Goal: Task Accomplishment & Management: Use online tool/utility

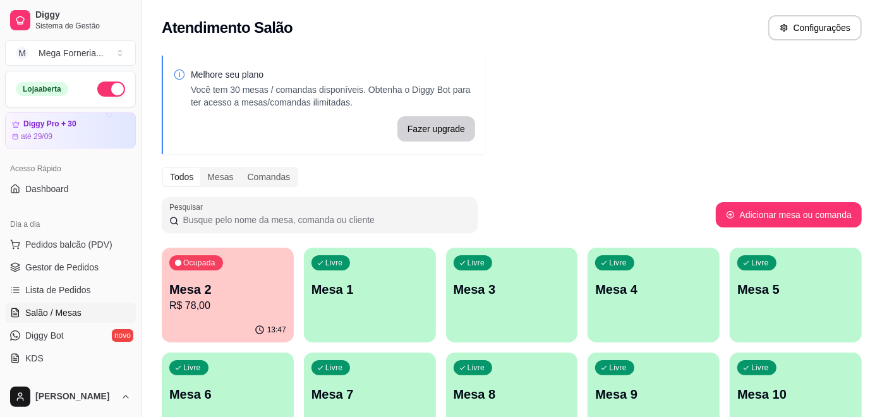
click at [212, 284] on p "Mesa 2" at bounding box center [227, 290] width 117 height 18
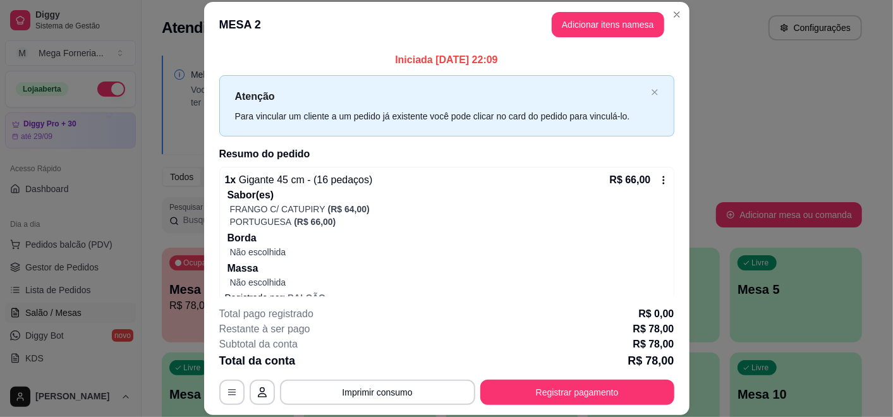
scroll to position [72, 0]
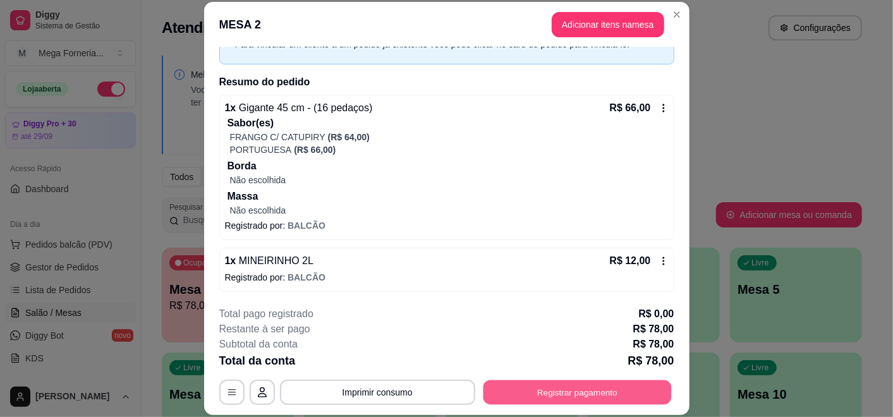
click at [596, 390] on button "Registrar pagamento" at bounding box center [577, 392] width 188 height 25
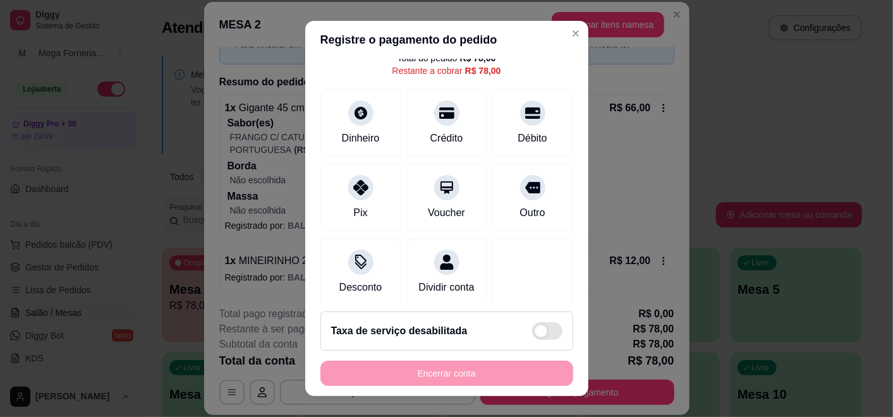
scroll to position [56, 0]
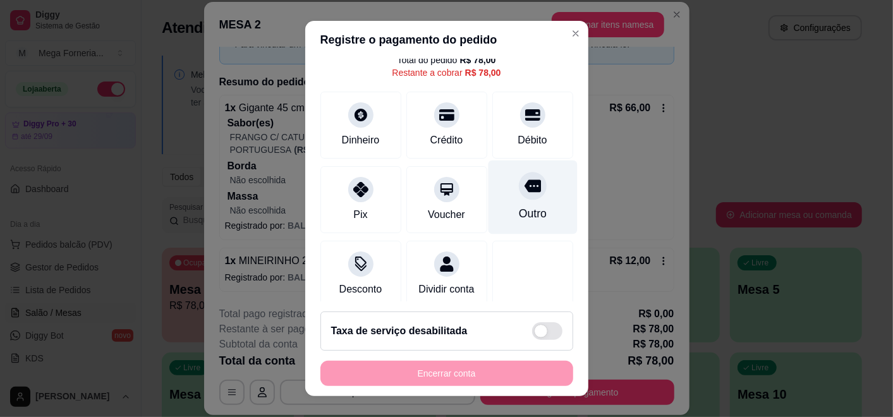
click at [529, 198] on div "Outro" at bounding box center [532, 198] width 89 height 74
type input "R$ 0,00"
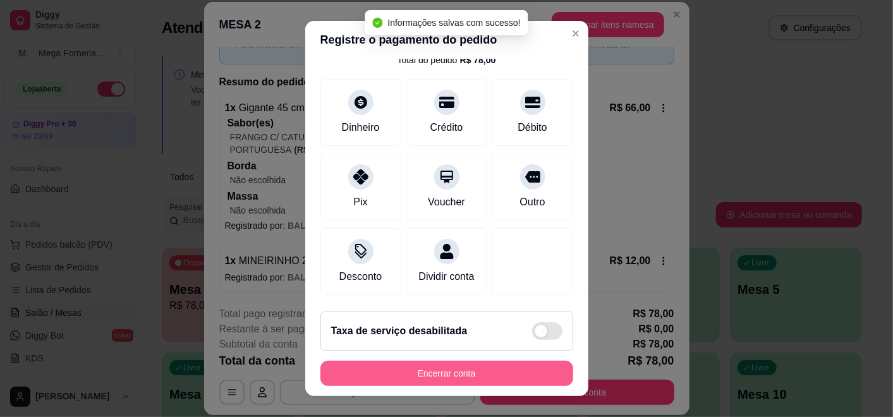
click at [478, 373] on button "Encerrar conta" at bounding box center [446, 373] width 253 height 25
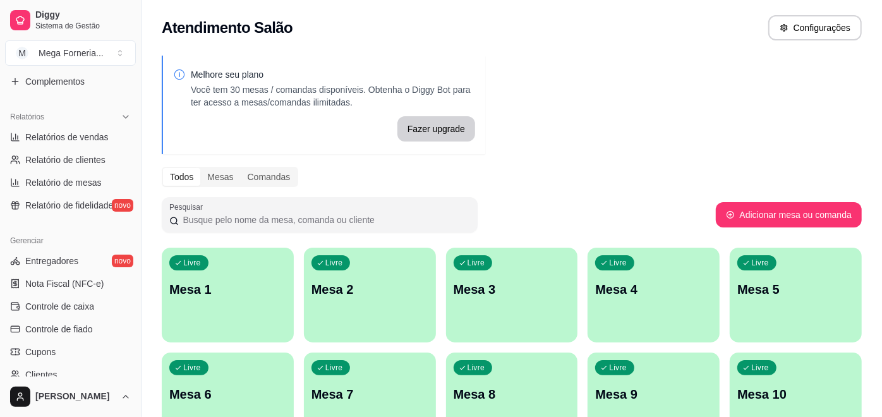
scroll to position [353, 0]
click at [114, 143] on link "Relatórios de vendas" at bounding box center [70, 139] width 131 height 20
select select "ALL"
select select "0"
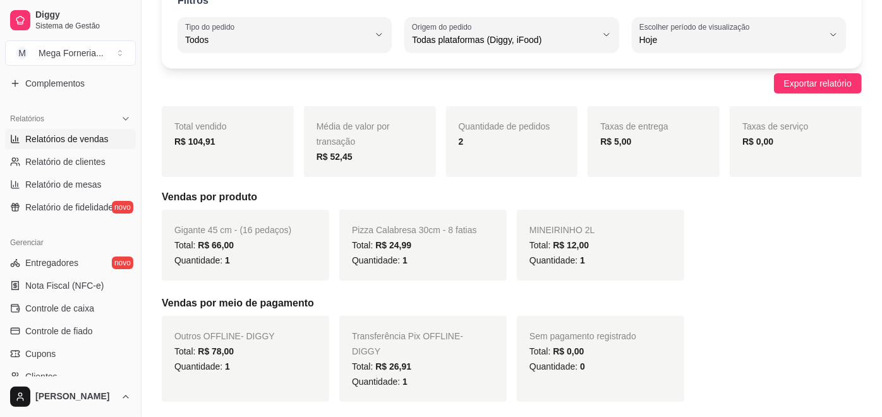
scroll to position [74, 0]
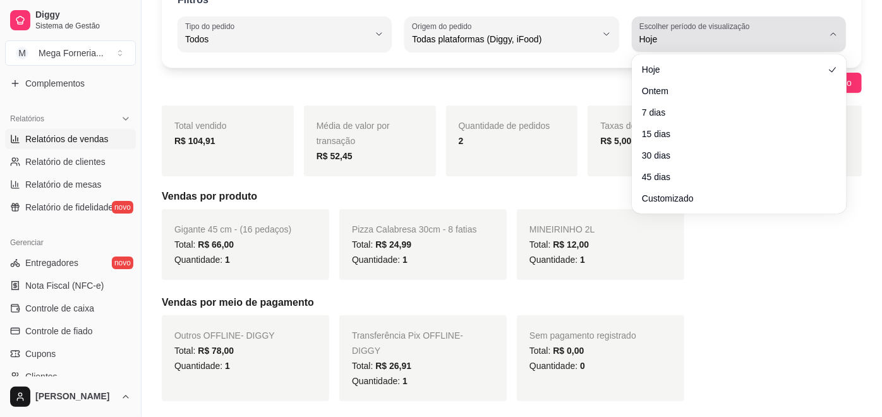
click at [838, 32] on icon "button" at bounding box center [834, 34] width 10 height 10
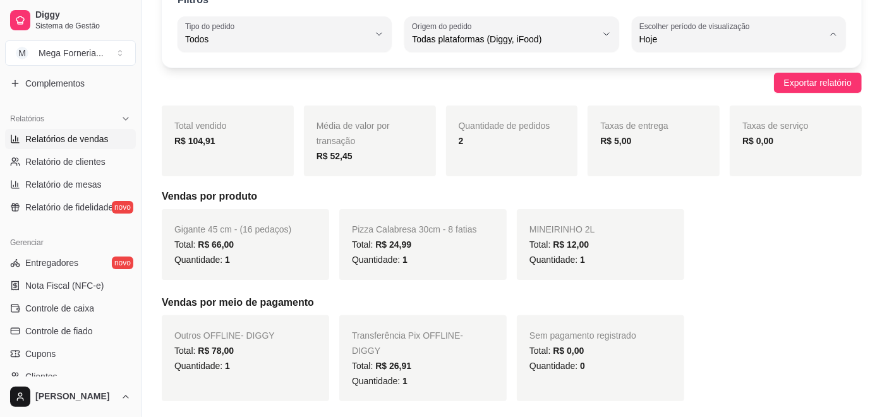
click at [708, 198] on span "Customizado" at bounding box center [733, 192] width 174 height 12
type input "-1"
select select "-1"
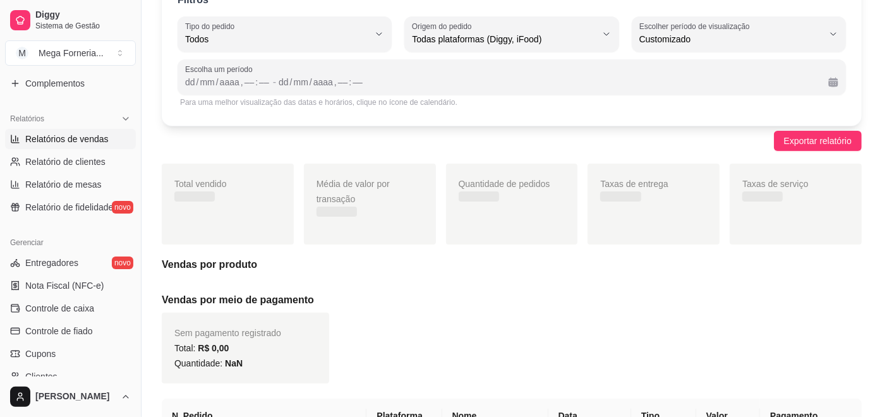
scroll to position [12, 0]
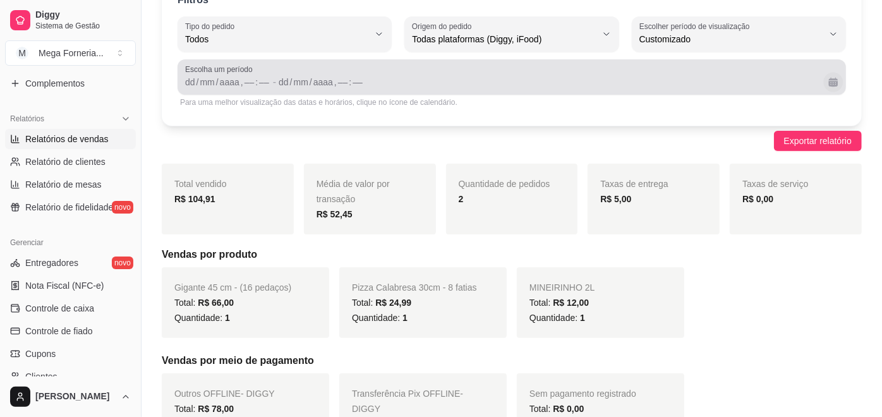
click at [834, 87] on button "Calendário" at bounding box center [834, 82] width 20 height 20
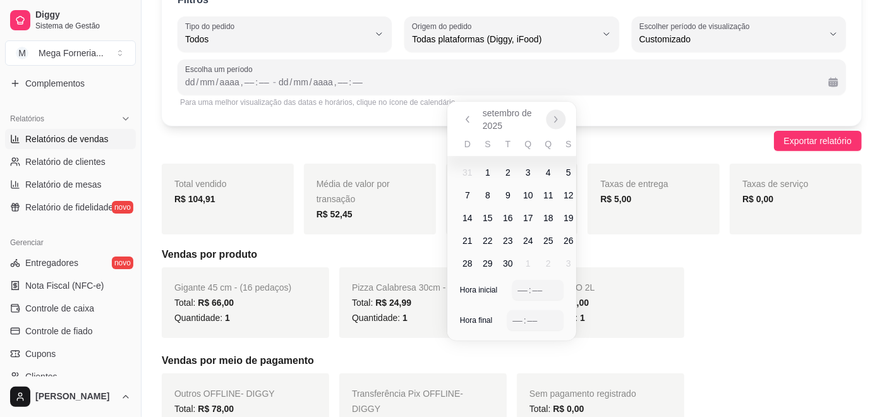
click at [552, 117] on icon "Próximo" at bounding box center [557, 119] width 10 height 10
click at [465, 120] on icon "Anterior" at bounding box center [468, 119] width 10 height 10
click at [569, 174] on span "5" at bounding box center [569, 172] width 5 height 13
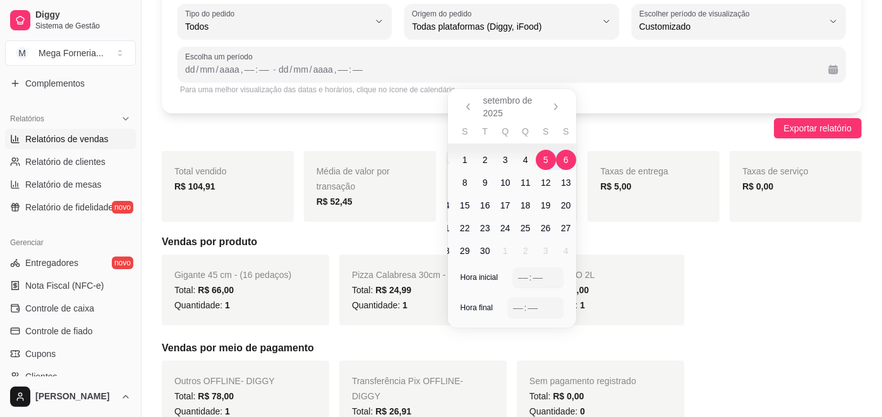
click at [564, 162] on span "6" at bounding box center [566, 160] width 5 height 13
click at [570, 161] on span "6" at bounding box center [566, 160] width 20 height 20
click at [456, 180] on span "7" at bounding box center [458, 182] width 5 height 13
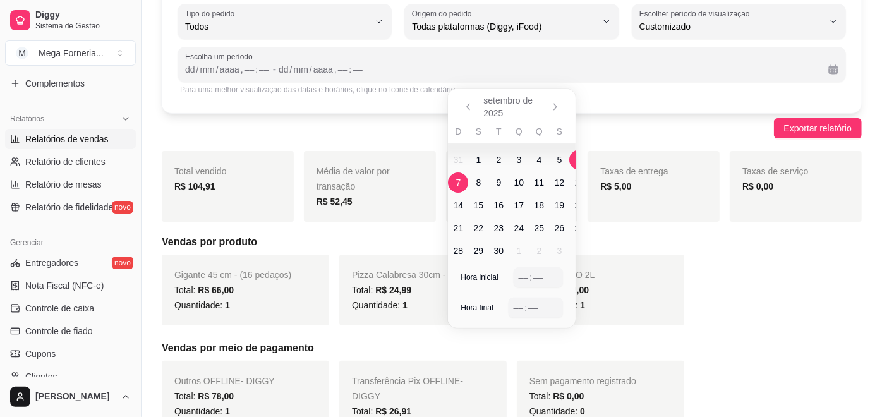
click at [573, 160] on span "6" at bounding box center [580, 160] width 20 height 20
click at [524, 277] on div "––" at bounding box center [524, 277] width 13 height 13
click at [520, 307] on div "––" at bounding box center [523, 308] width 13 height 13
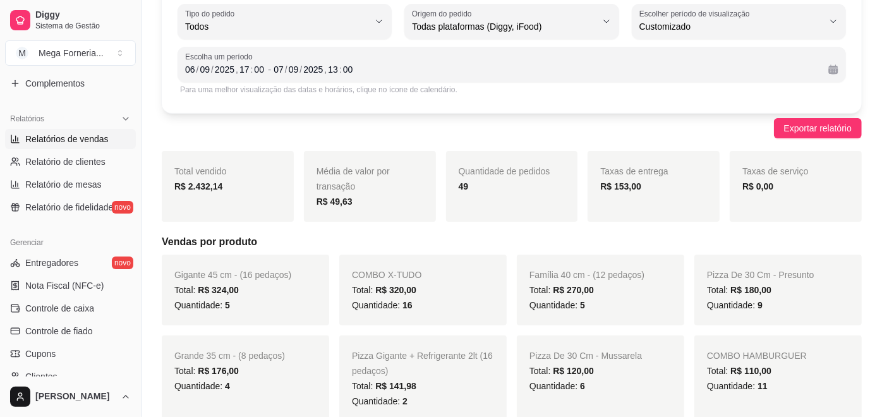
click at [695, 136] on div "Exportar relatório" at bounding box center [512, 128] width 700 height 20
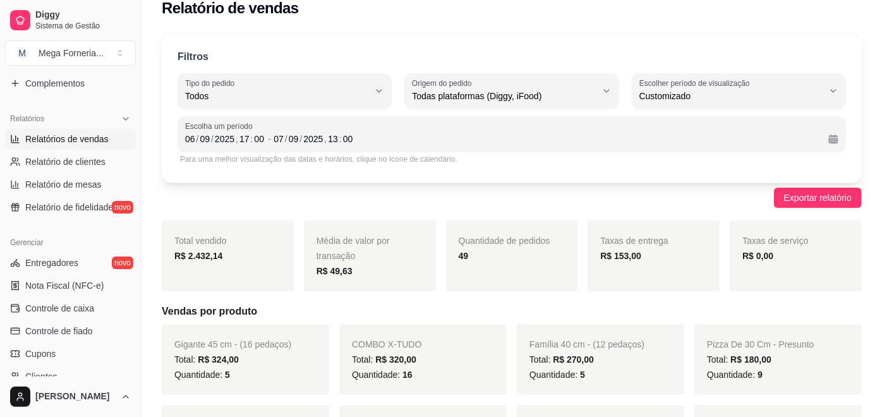
scroll to position [0, 0]
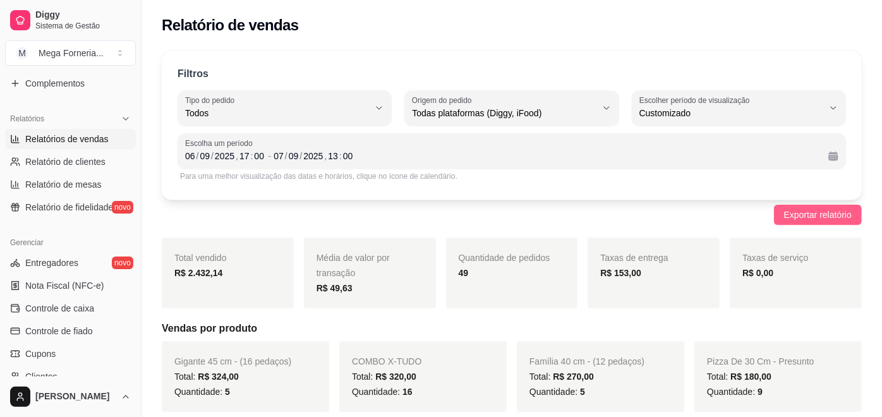
click at [812, 219] on span "Exportar relatório" at bounding box center [818, 215] width 68 height 14
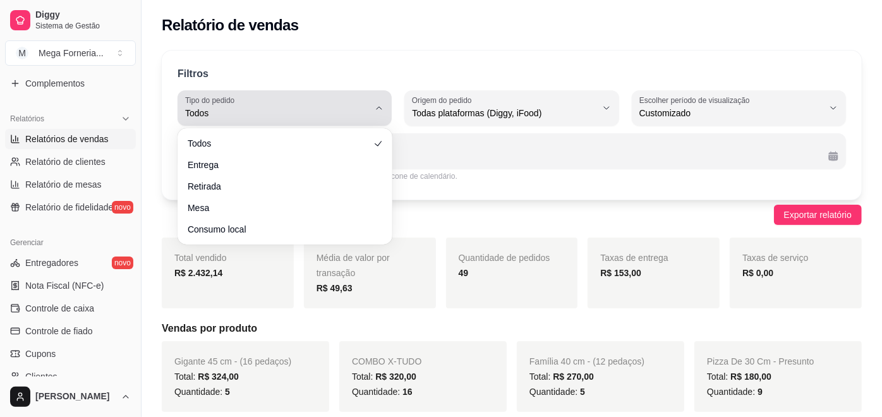
click at [370, 114] on button "Tipo do pedido Todos" at bounding box center [285, 107] width 214 height 35
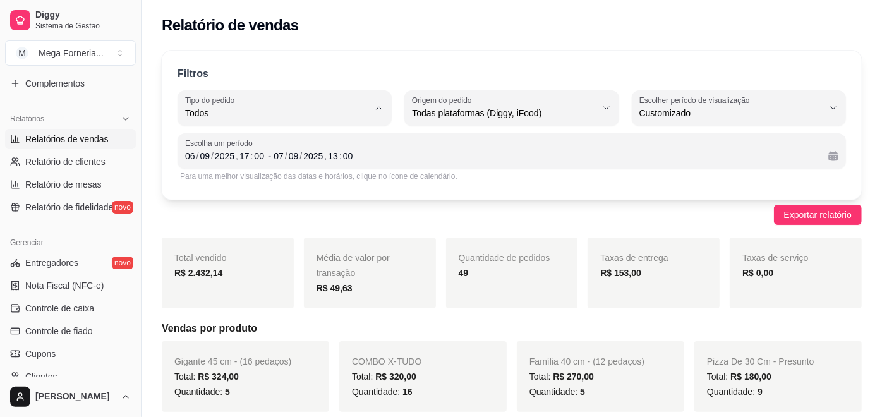
click at [329, 163] on span "Entrega" at bounding box center [279, 163] width 174 height 12
type input "DELIVERY"
select select "DELIVERY"
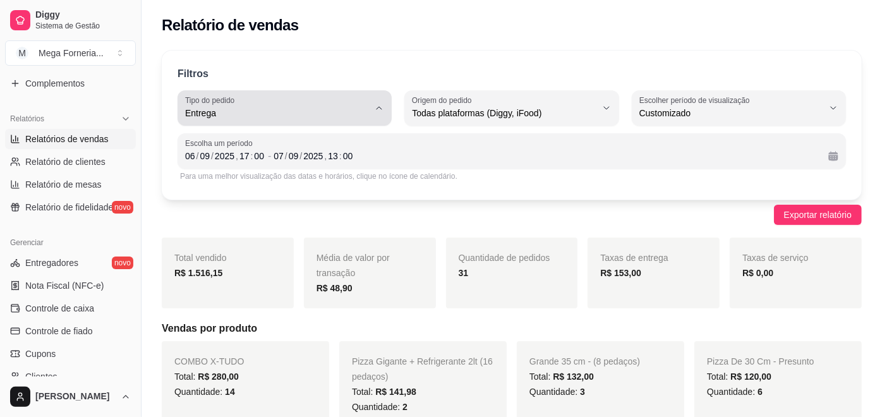
click at [375, 109] on icon "button" at bounding box center [379, 108] width 10 height 10
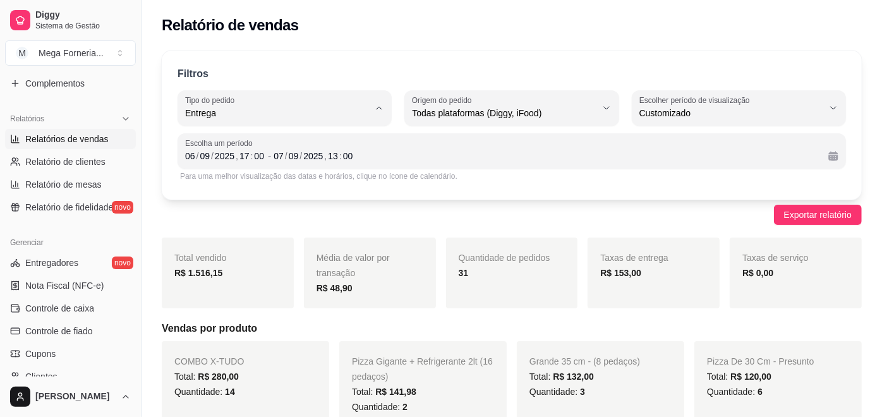
click at [334, 138] on span "Todos" at bounding box center [279, 143] width 174 height 12
type input "ALL"
select select "ALL"
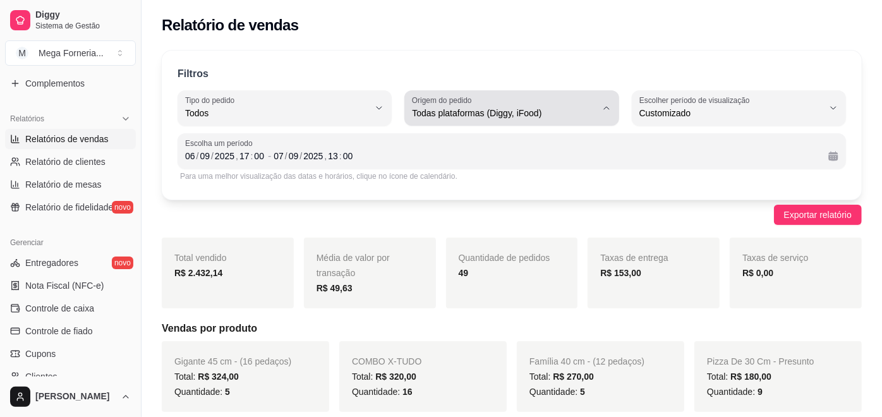
click at [493, 109] on span "Todas plataformas (Diggy, iFood)" at bounding box center [504, 113] width 184 height 13
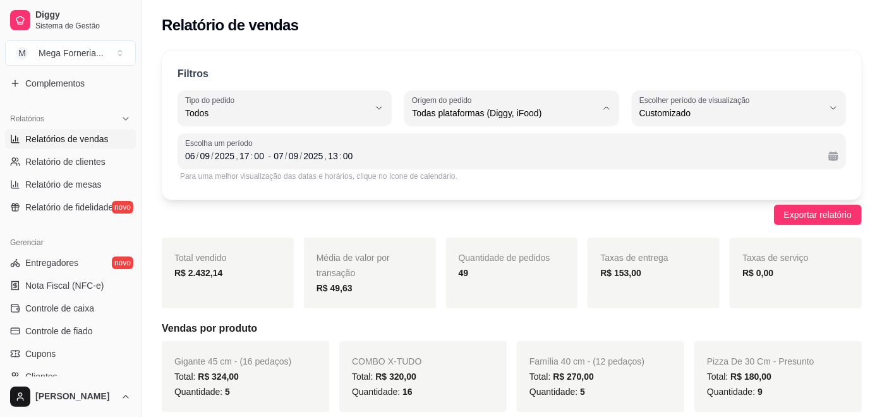
click at [462, 184] on span "iFood" at bounding box center [505, 184] width 174 height 12
type input "IFOOD"
select select "IFOOD"
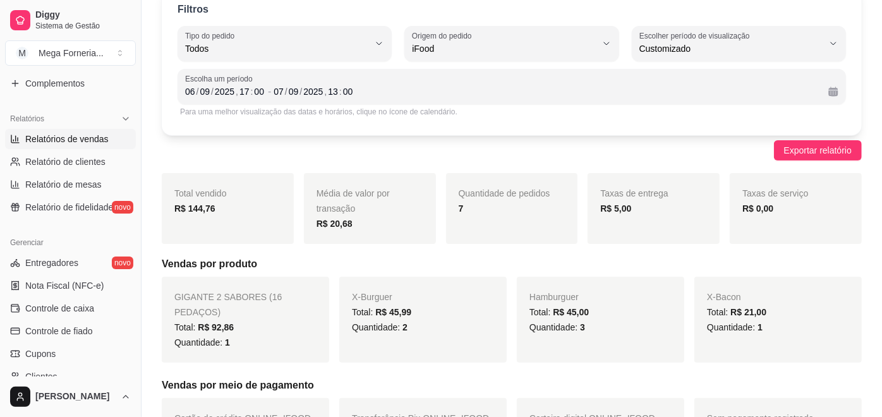
scroll to position [66, 0]
